Goal: Task Accomplishment & Management: Use online tool/utility

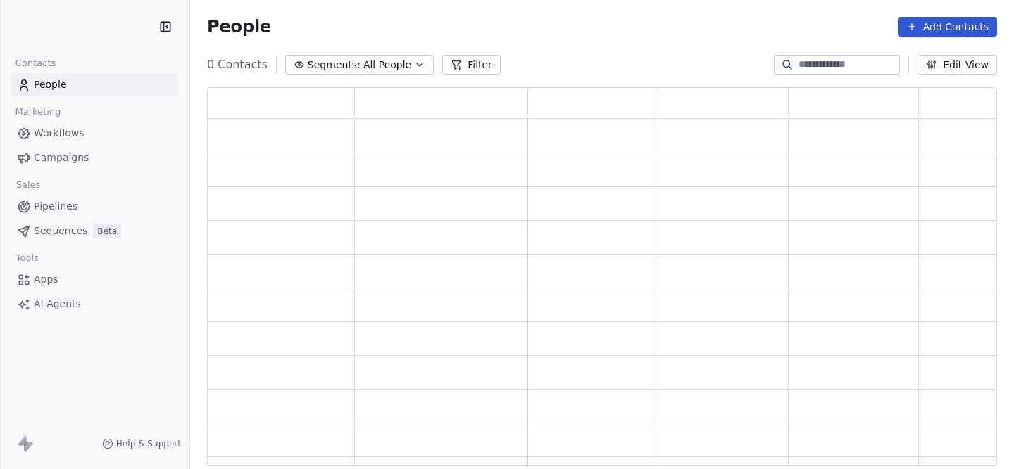
scroll to position [379, 790]
click at [60, 18] on html "CAYEIT Contacts People Marketing Workflows Campaigns Sales Pipelines Sequences …" at bounding box center [507, 234] width 1014 height 469
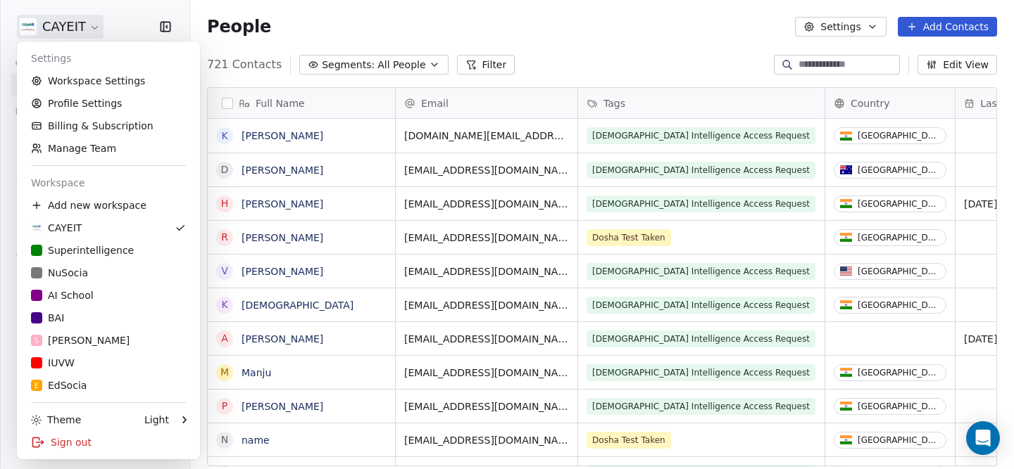
scroll to position [413, 823]
click at [101, 267] on div "NuSocia" at bounding box center [108, 273] width 155 height 14
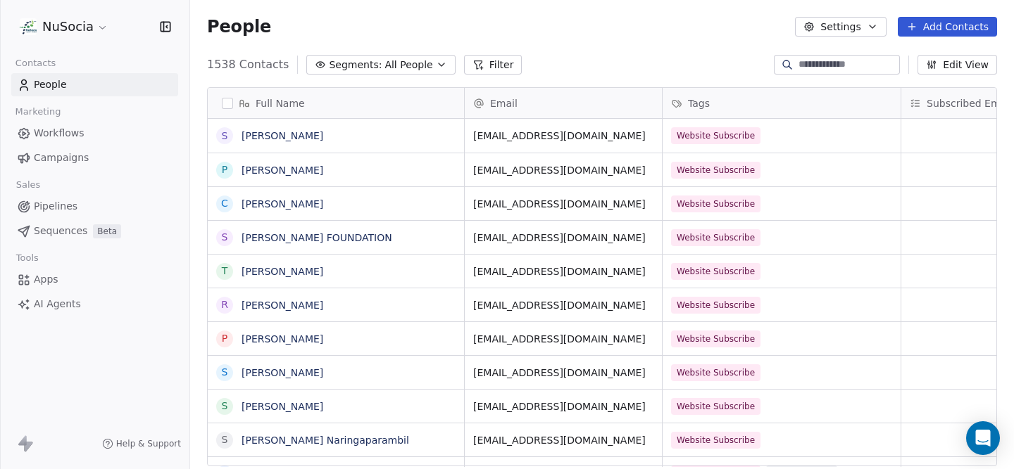
scroll to position [413, 823]
click at [808, 63] on input at bounding box center [847, 65] width 99 height 14
click at [99, 131] on link "Workflows" at bounding box center [94, 133] width 167 height 23
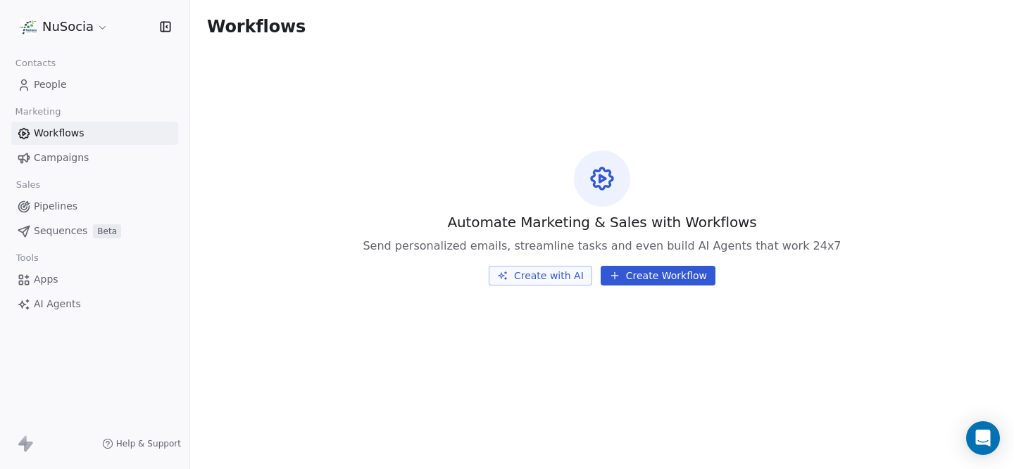
click at [684, 271] on button "Create Workflow" at bounding box center [657, 276] width 115 height 20
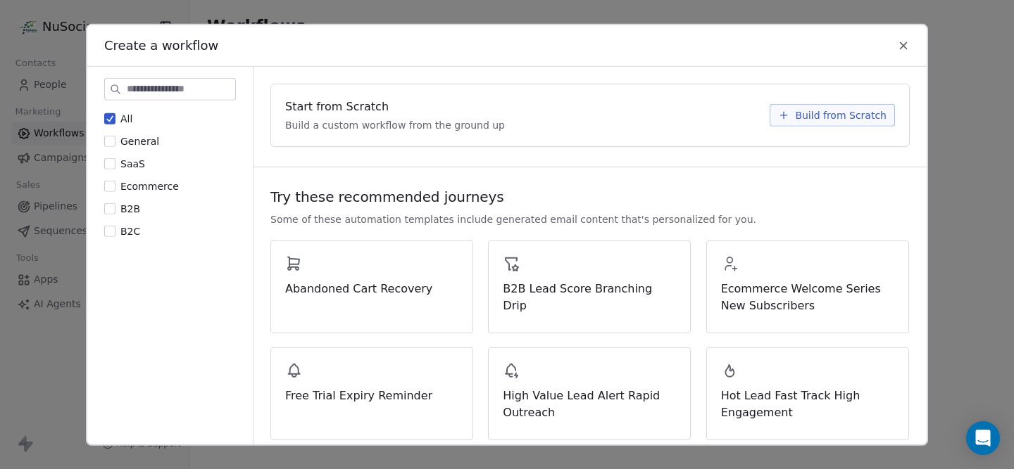
click at [841, 118] on span "Build from Scratch" at bounding box center [840, 115] width 91 height 14
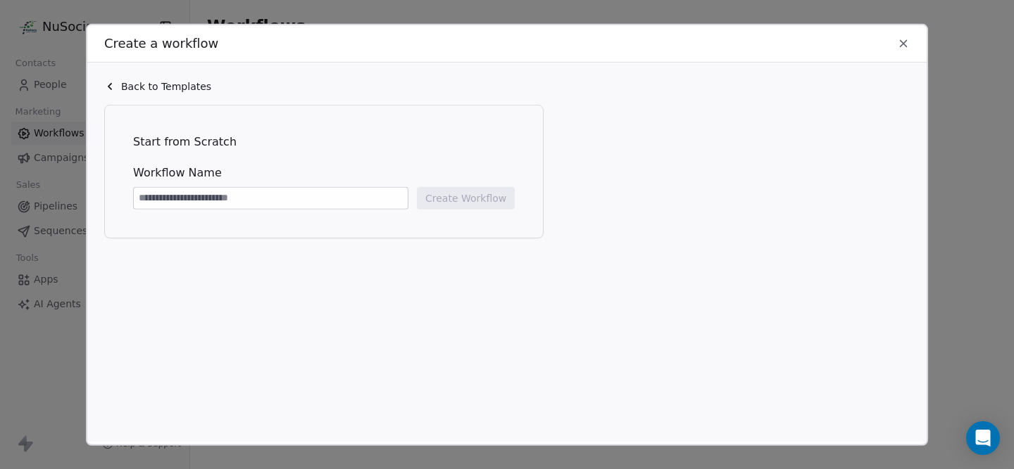
click at [327, 198] on input at bounding box center [271, 197] width 274 height 21
type input "********"
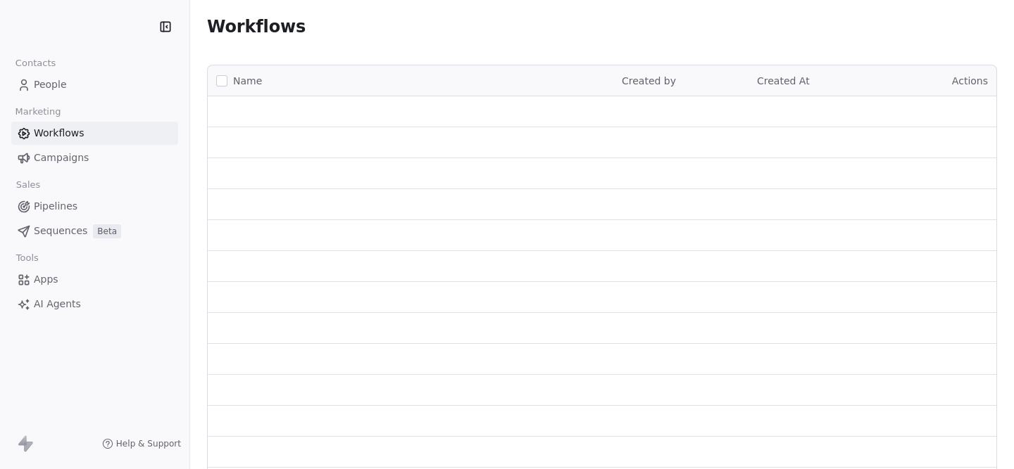
click at [40, 87] on span "People" at bounding box center [50, 84] width 33 height 15
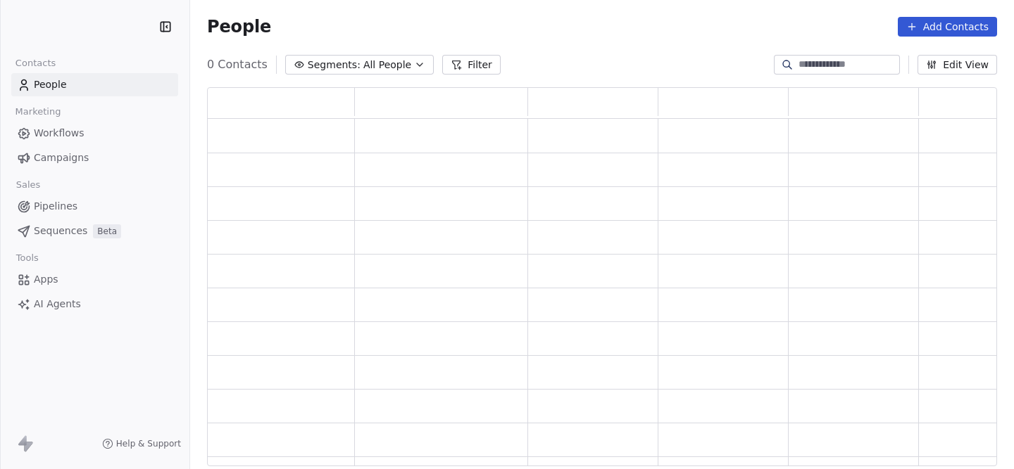
scroll to position [379, 790]
click at [853, 68] on input at bounding box center [847, 65] width 99 height 14
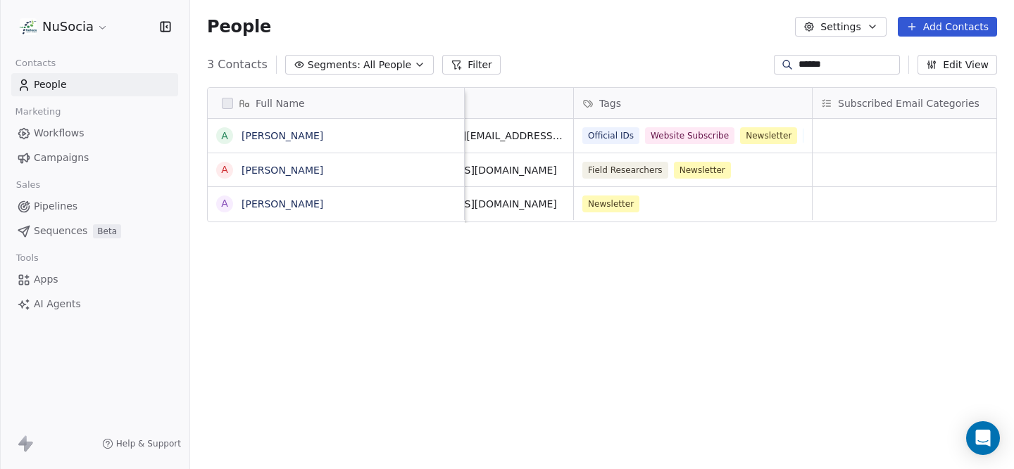
scroll to position [0, 91]
type input "******"
click at [808, 105] on div "Email Tags Subscribed Email Categories" at bounding box center [735, 103] width 722 height 31
drag, startPoint x: 809, startPoint y: 101, endPoint x: 855, endPoint y: 103, distance: 46.5
click at [854, 103] on div at bounding box center [852, 103] width 4 height 30
